Goal: Information Seeking & Learning: Understand process/instructions

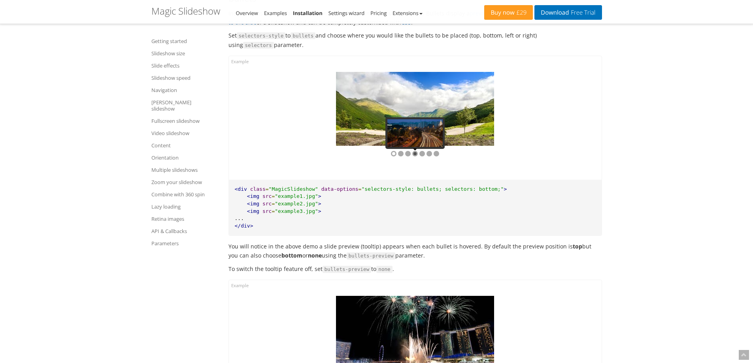
click at [416, 157] on div at bounding box center [415, 154] width 6 height 6
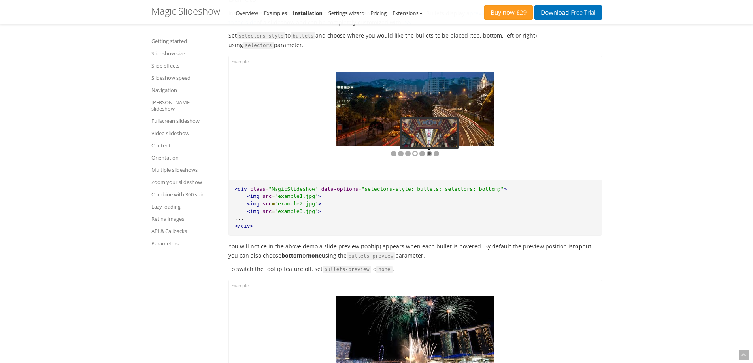
click at [427, 157] on div at bounding box center [430, 154] width 6 height 6
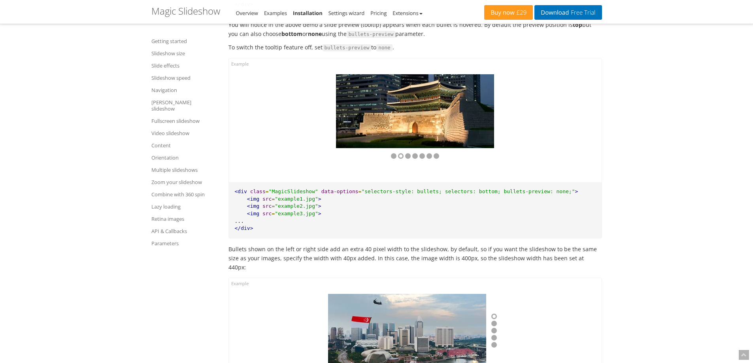
scroll to position [4977, 0]
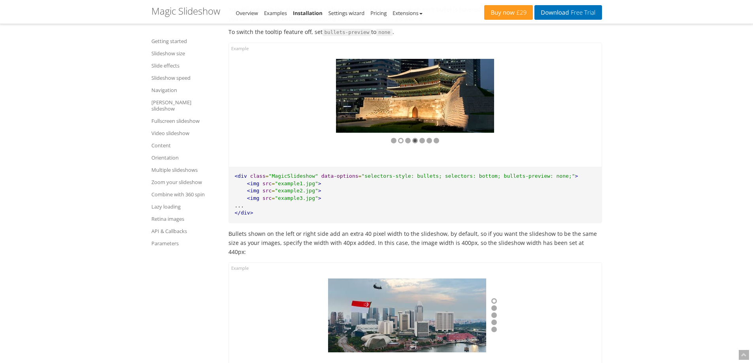
click at [416, 144] on div at bounding box center [415, 141] width 6 height 6
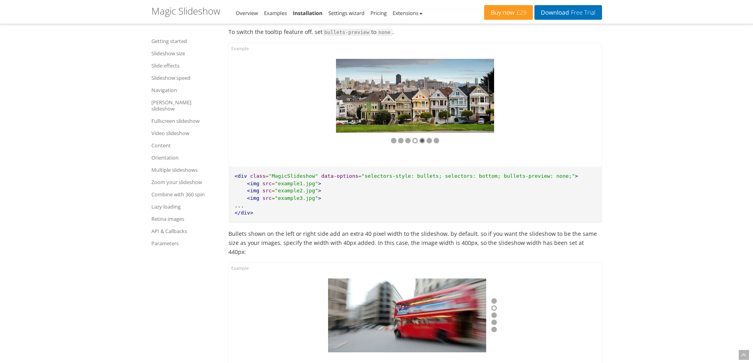
click at [425, 144] on div at bounding box center [422, 141] width 6 height 6
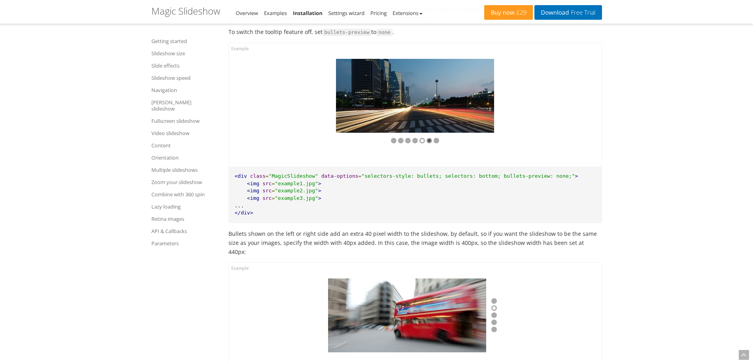
click at [430, 144] on div at bounding box center [430, 141] width 6 height 6
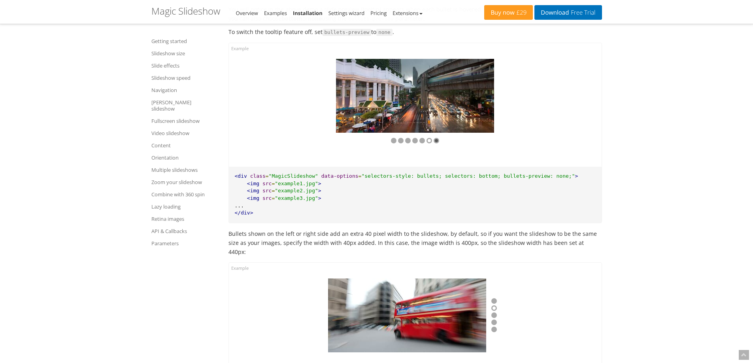
click at [438, 144] on div at bounding box center [437, 141] width 6 height 6
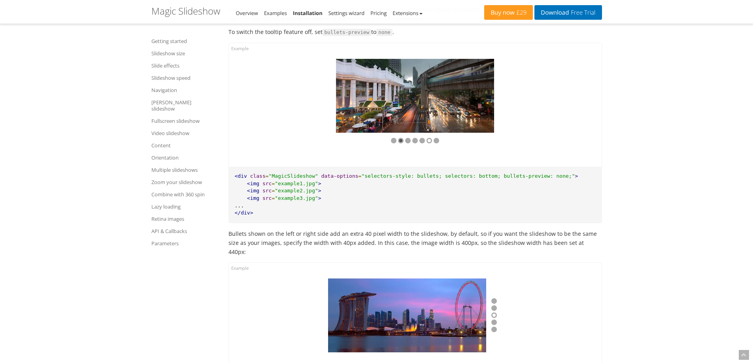
click at [398, 144] on div at bounding box center [401, 141] width 6 height 6
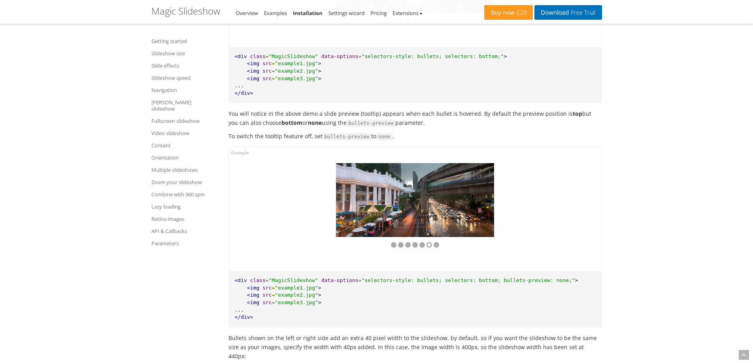
scroll to position [4858, 0]
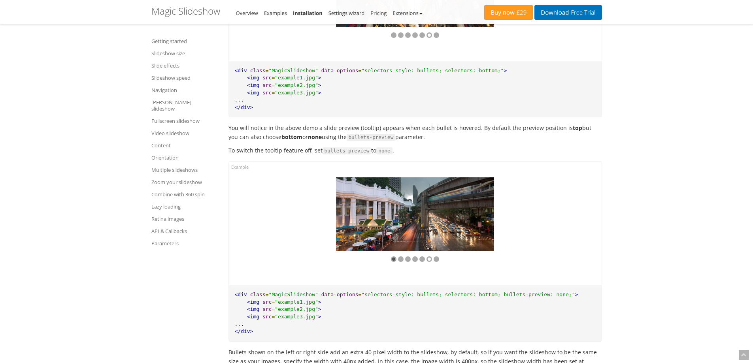
click at [393, 262] on div at bounding box center [394, 260] width 6 height 6
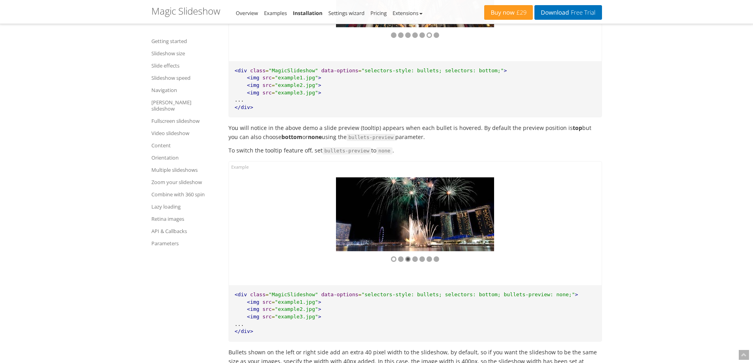
click at [406, 262] on div at bounding box center [408, 260] width 6 height 6
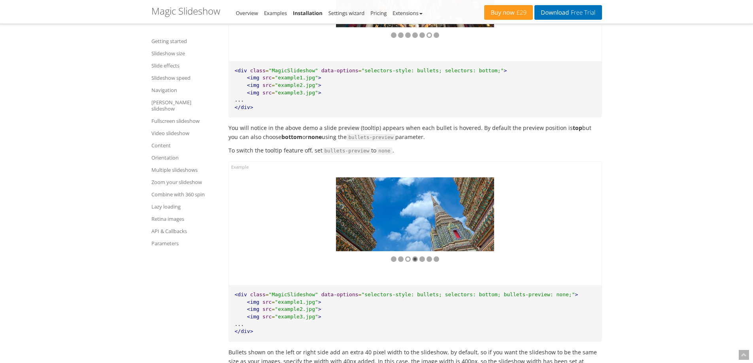
click at [416, 262] on div at bounding box center [415, 260] width 6 height 6
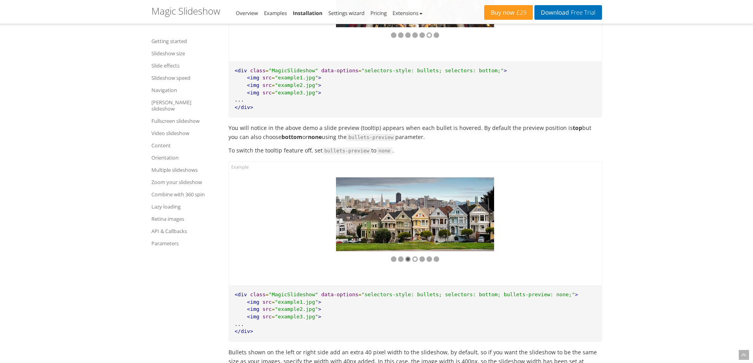
click at [408, 262] on div at bounding box center [408, 260] width 6 height 6
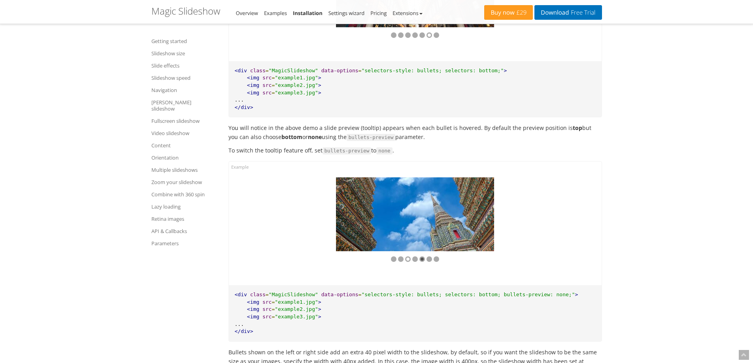
click at [420, 262] on div at bounding box center [422, 260] width 6 height 6
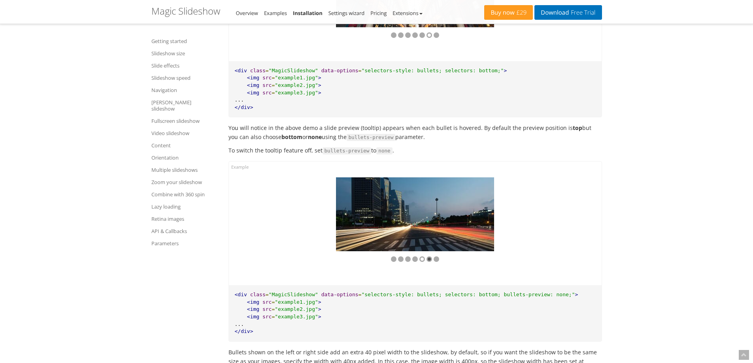
click at [427, 262] on div at bounding box center [430, 260] width 6 height 6
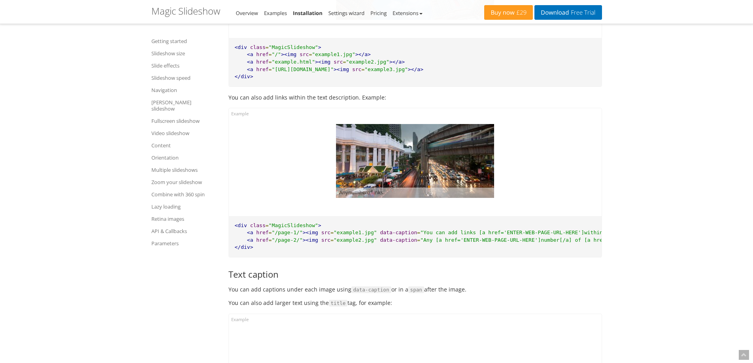
scroll to position [7784, 0]
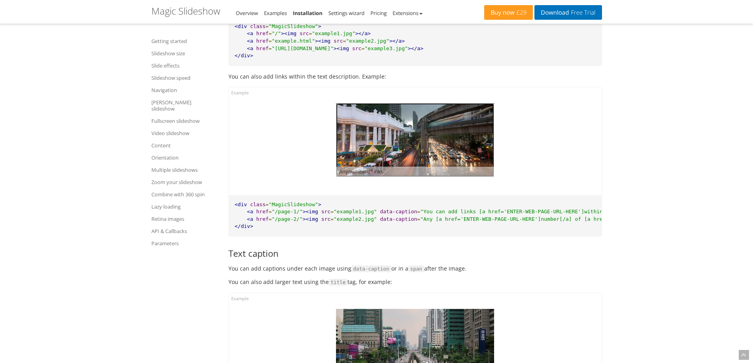
click at [417, 157] on img at bounding box center [415, 140] width 158 height 74
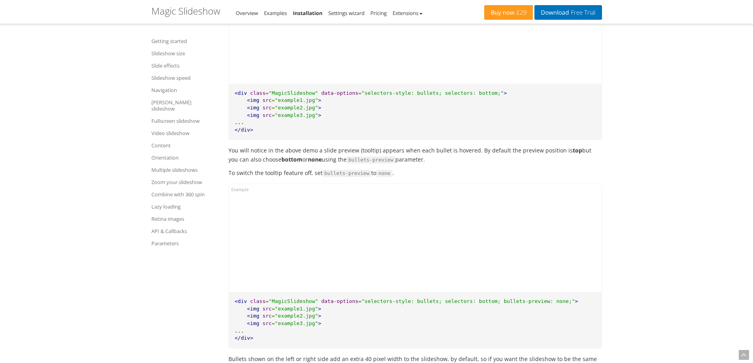
scroll to position [4819, 0]
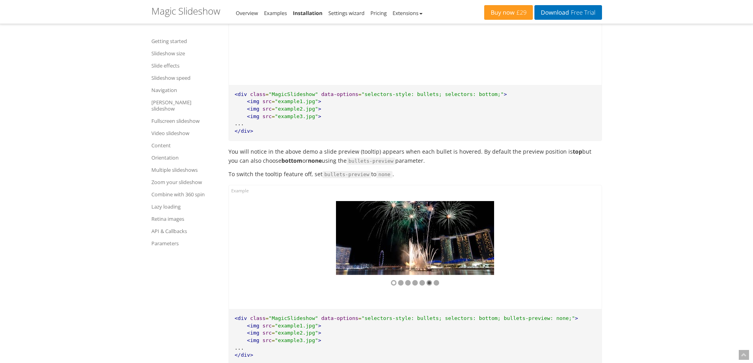
click at [430, 286] on div at bounding box center [430, 283] width 6 height 6
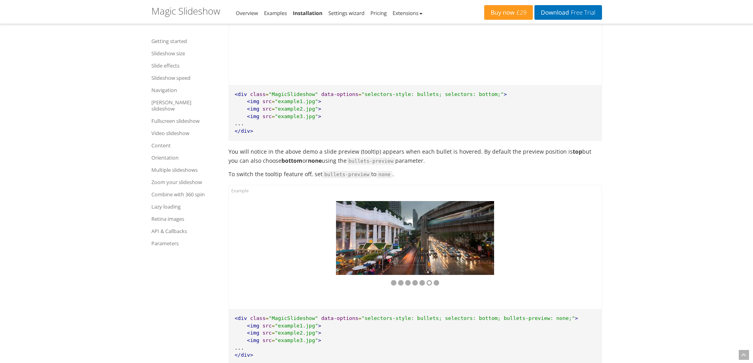
click at [434, 258] on img at bounding box center [415, 238] width 158 height 74
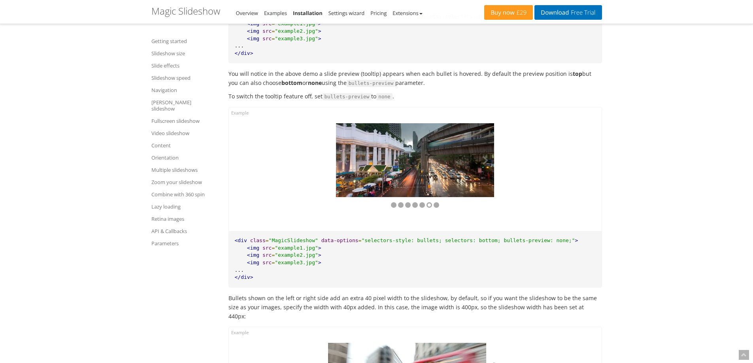
scroll to position [4898, 0]
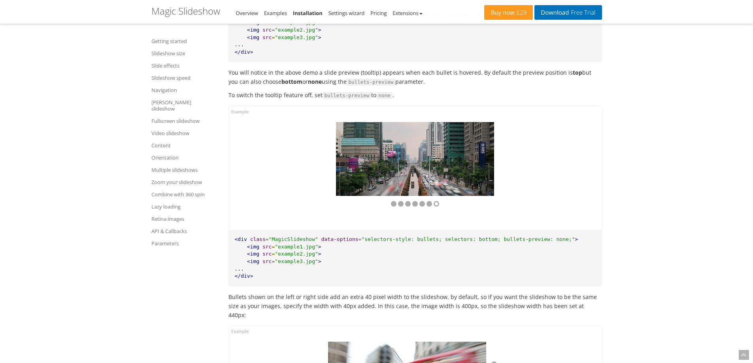
click at [238, 119] on div at bounding box center [415, 168] width 373 height 124
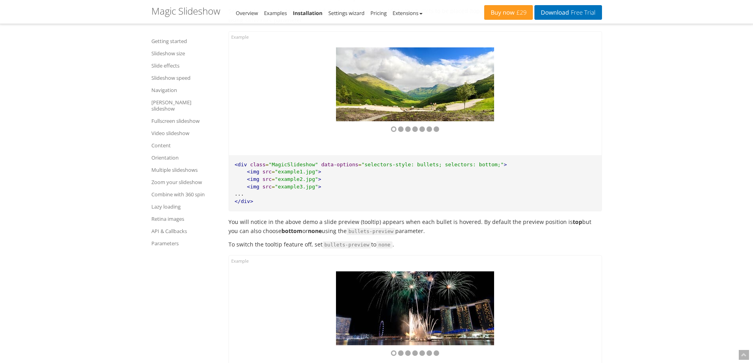
scroll to position [4779, 0]
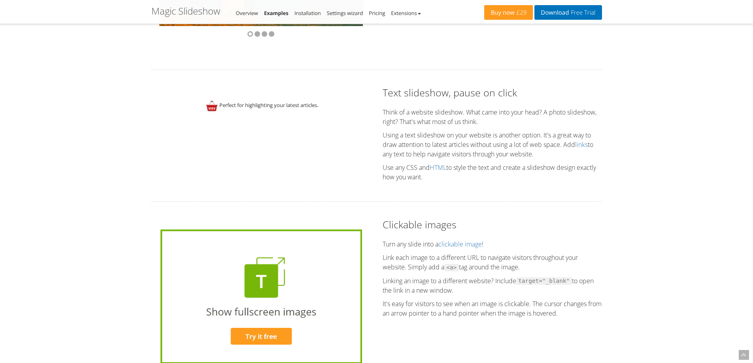
scroll to position [1542, 0]
